Goal: Submit feedback/report problem

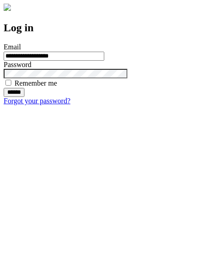
click at [24, 97] on input "******" at bounding box center [14, 92] width 21 height 9
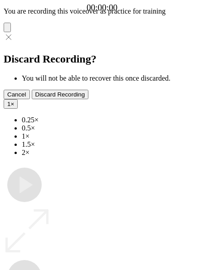
type input "**********"
